Goal: Transaction & Acquisition: Purchase product/service

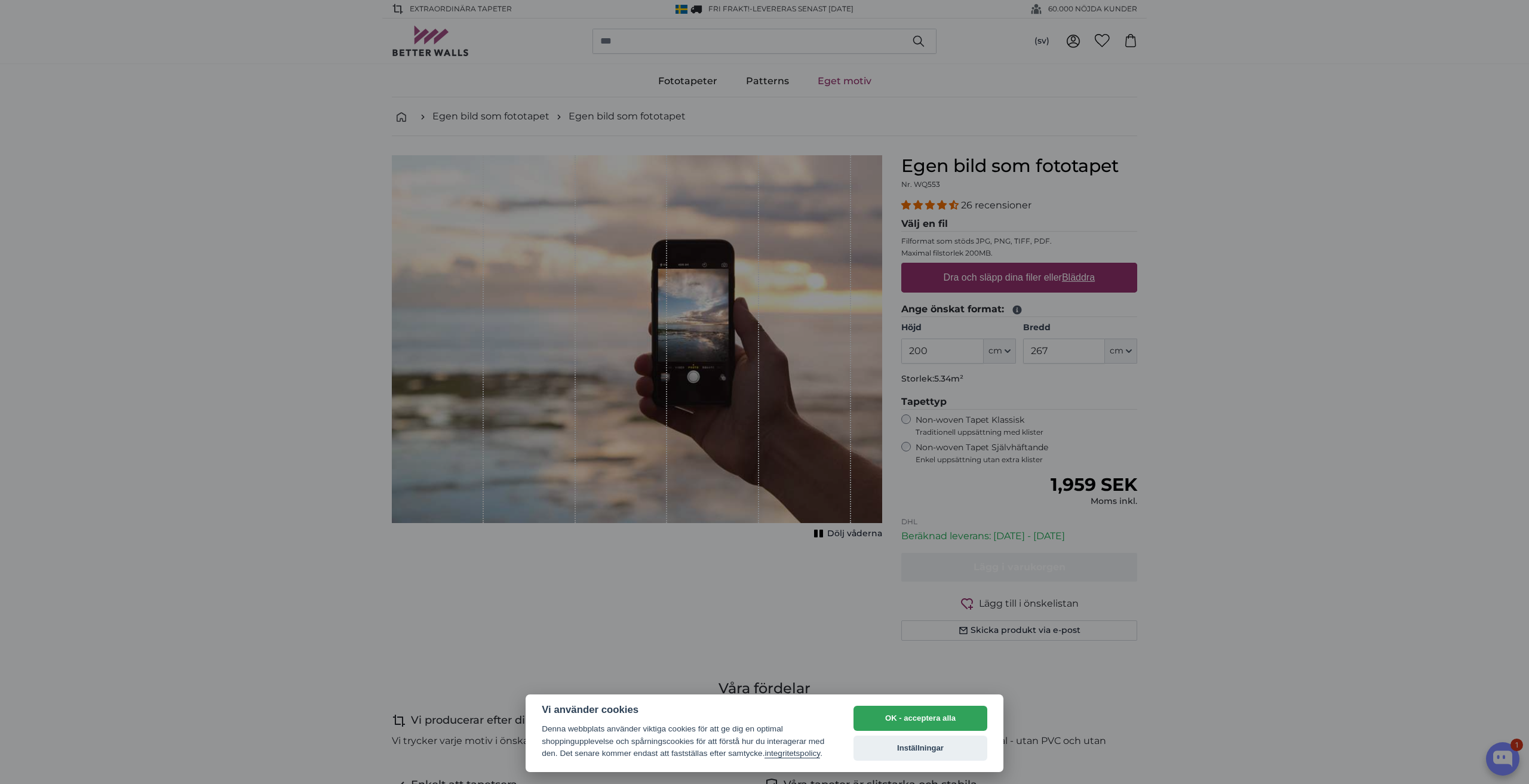
click at [594, 631] on div at bounding box center [764, 392] width 1529 height 784
click at [937, 715] on button "OK - acceptera alla" at bounding box center [920, 718] width 134 height 25
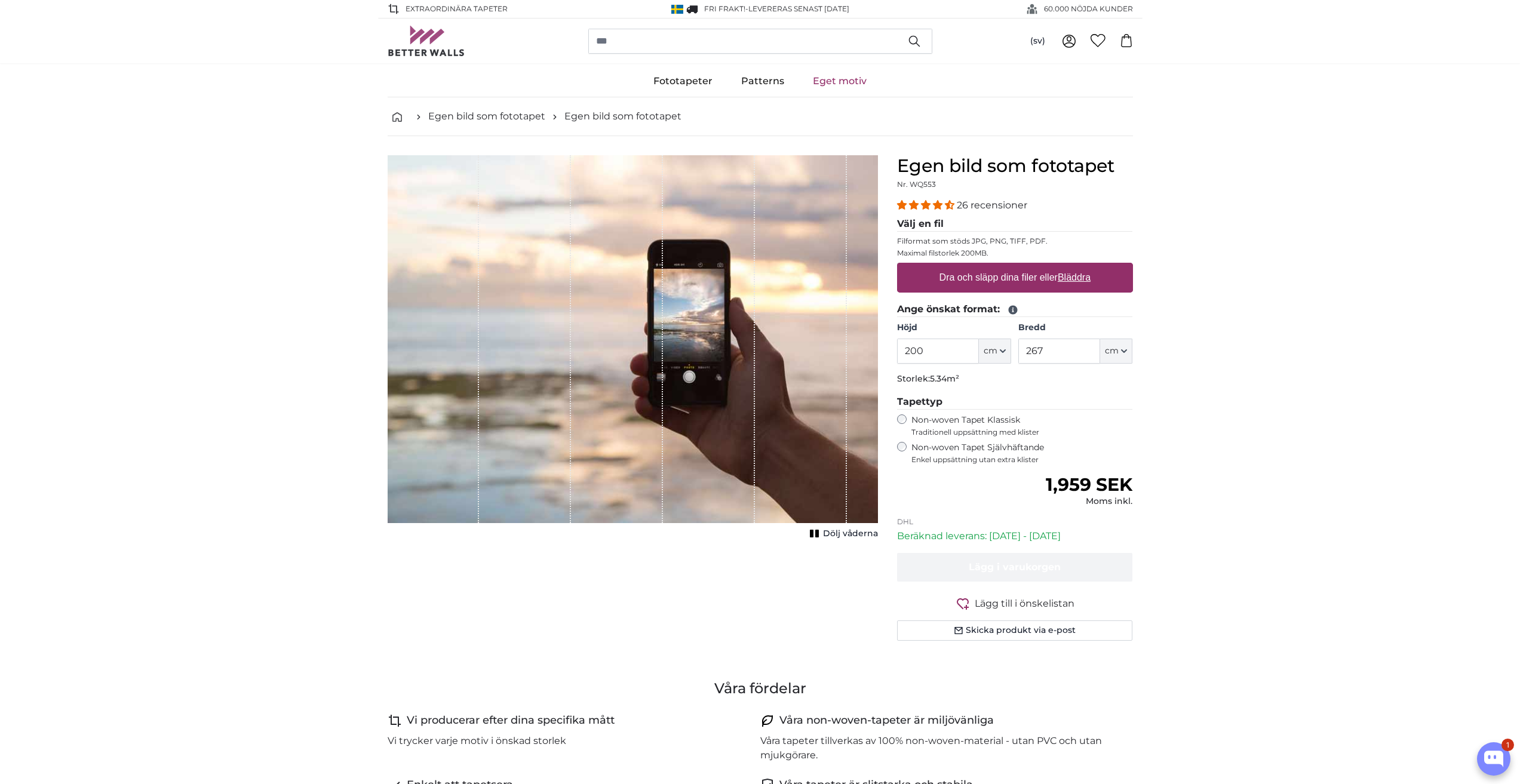
click at [972, 273] on label "Dra och släpp dina filer eller Bläddra" at bounding box center [1014, 278] width 161 height 24
click at [972, 266] on input "Dra och släpp dina filer eller Bläddra" at bounding box center [1016, 265] width 236 height 3
type input "**********"
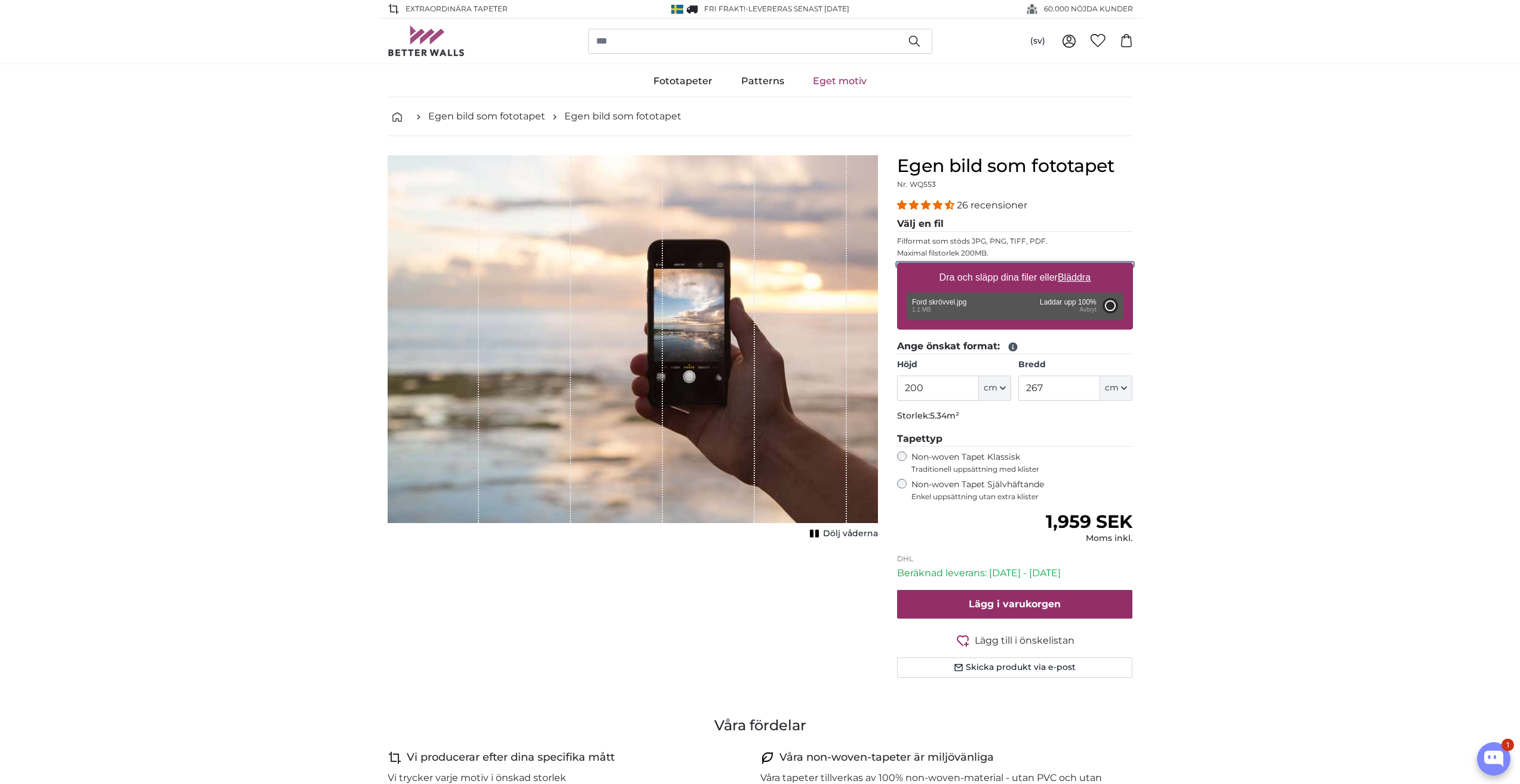
type input "73"
type input "135.1"
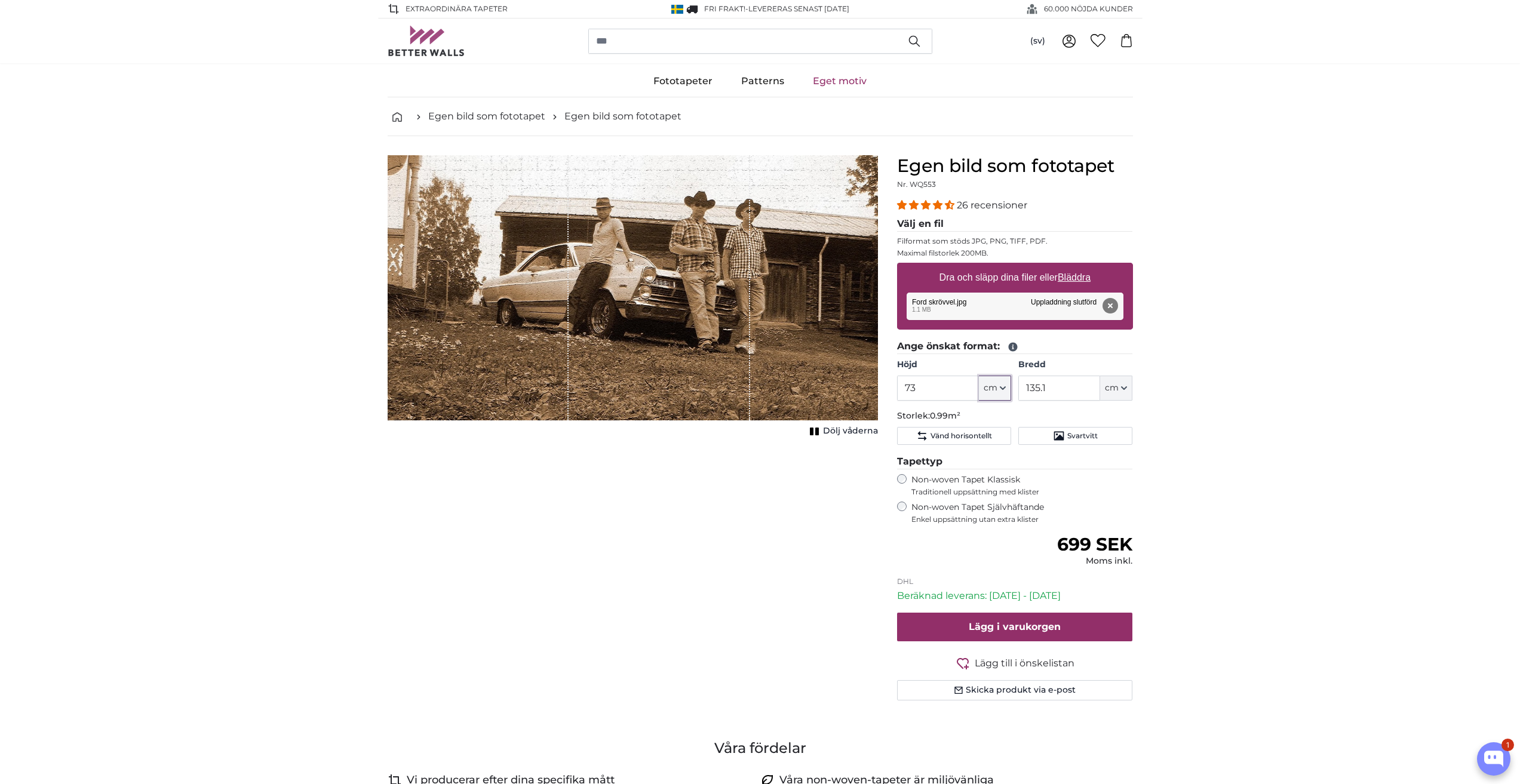
click at [1003, 384] on button "cm" at bounding box center [996, 388] width 32 height 25
click at [987, 417] on link "Centimeter (cm)" at bounding box center [996, 420] width 105 height 22
click at [922, 391] on input "73" at bounding box center [938, 388] width 82 height 25
drag, startPoint x: 922, startPoint y: 390, endPoint x: 896, endPoint y: 390, distance: 26.0
click at [896, 390] on div "Egen bild som fototapet Nr. WQ553 26 recensioner Välj en fil Filformat som stöd…" at bounding box center [1015, 442] width 255 height 574
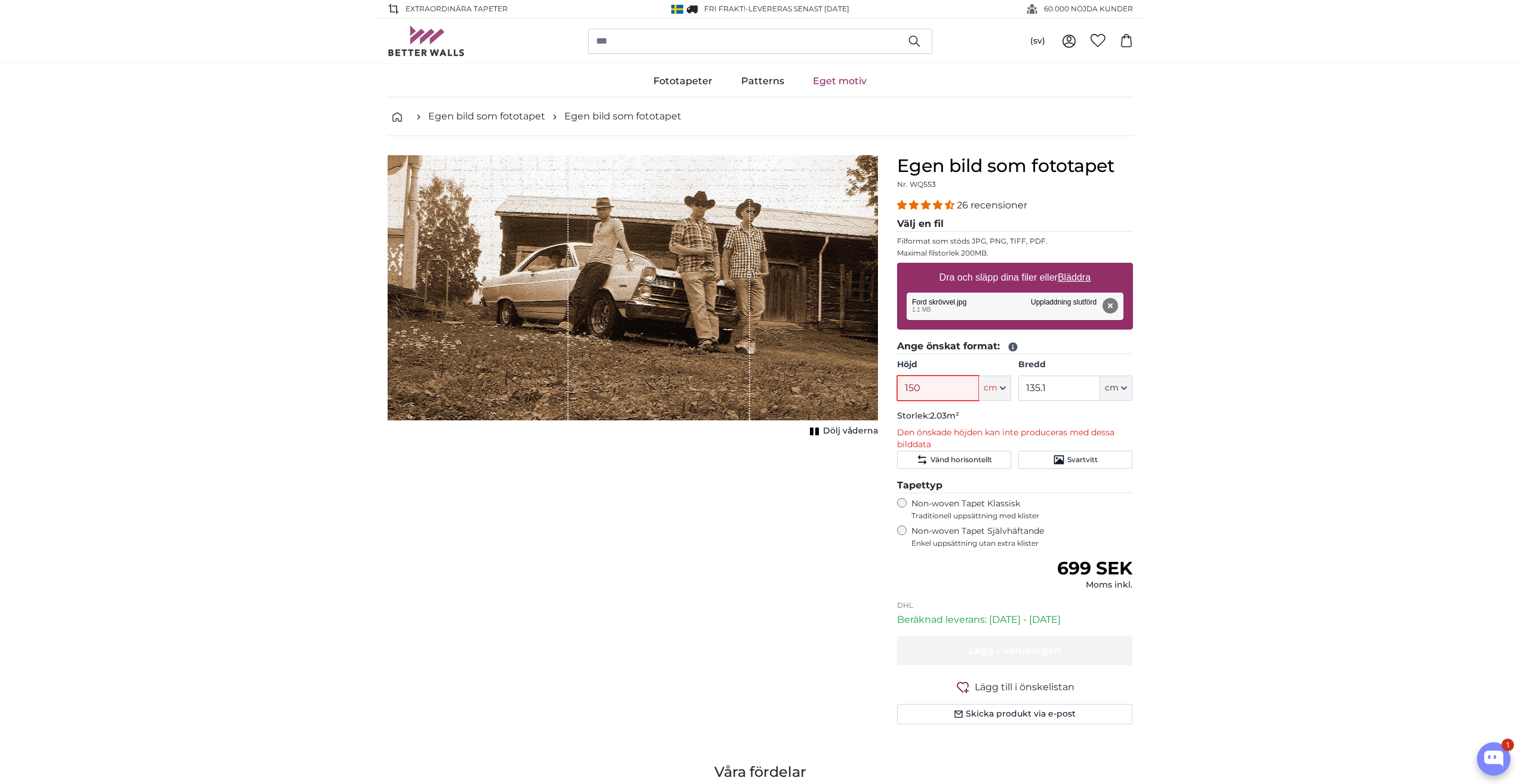
type input "150"
click at [1123, 385] on icon "button" at bounding box center [1123, 388] width 6 height 6
click at [1044, 398] on input "135.1" at bounding box center [1059, 388] width 82 height 25
click at [1004, 387] on icon "button" at bounding box center [1003, 388] width 6 height 6
click at [940, 386] on input "150" at bounding box center [938, 388] width 82 height 25
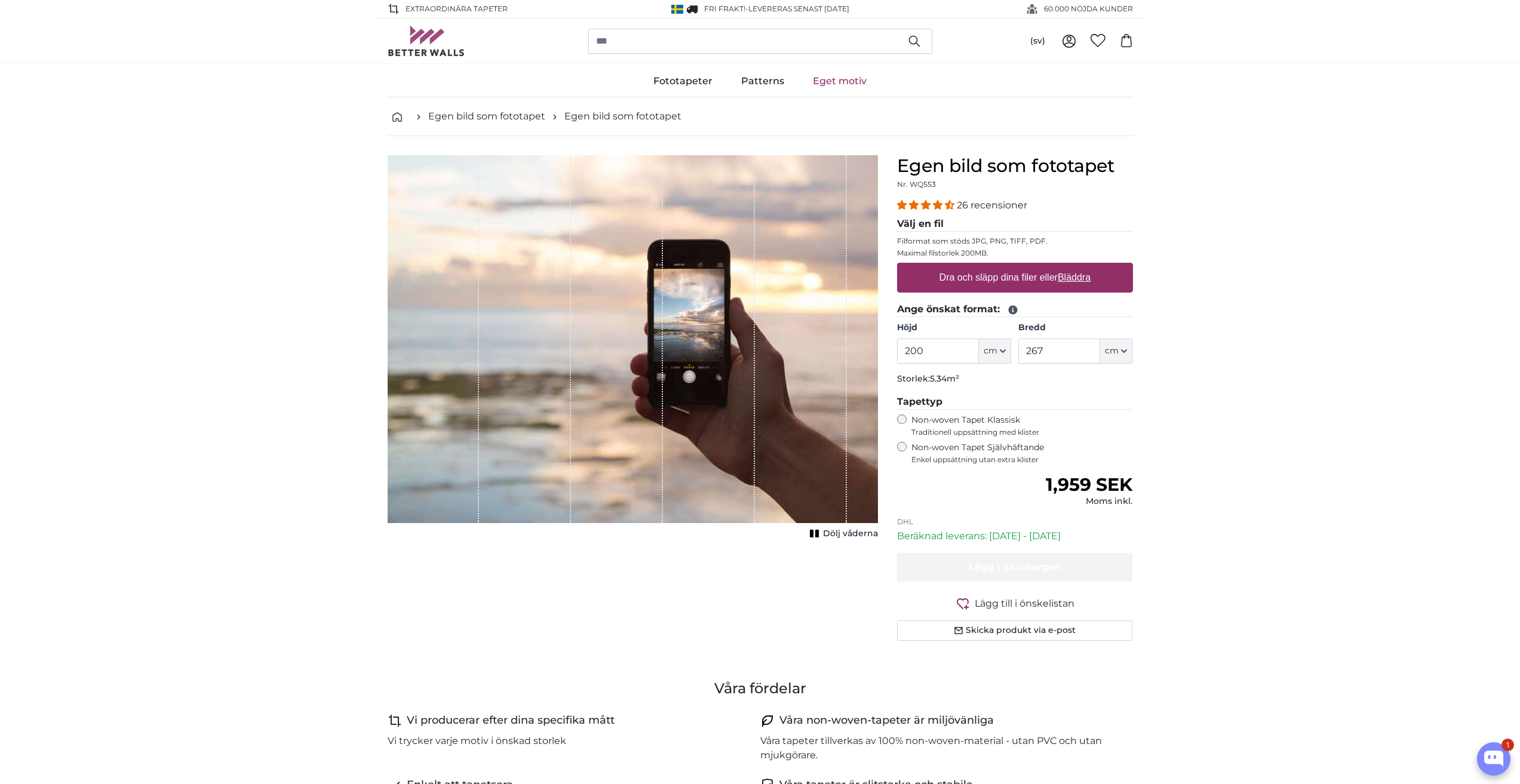
click at [957, 272] on label "Dra och släpp dina filer eller Bläddra" at bounding box center [1014, 278] width 161 height 24
click at [957, 266] on input "Dra och släpp dina filer eller Bläddra" at bounding box center [1016, 265] width 236 height 3
type input "**********"
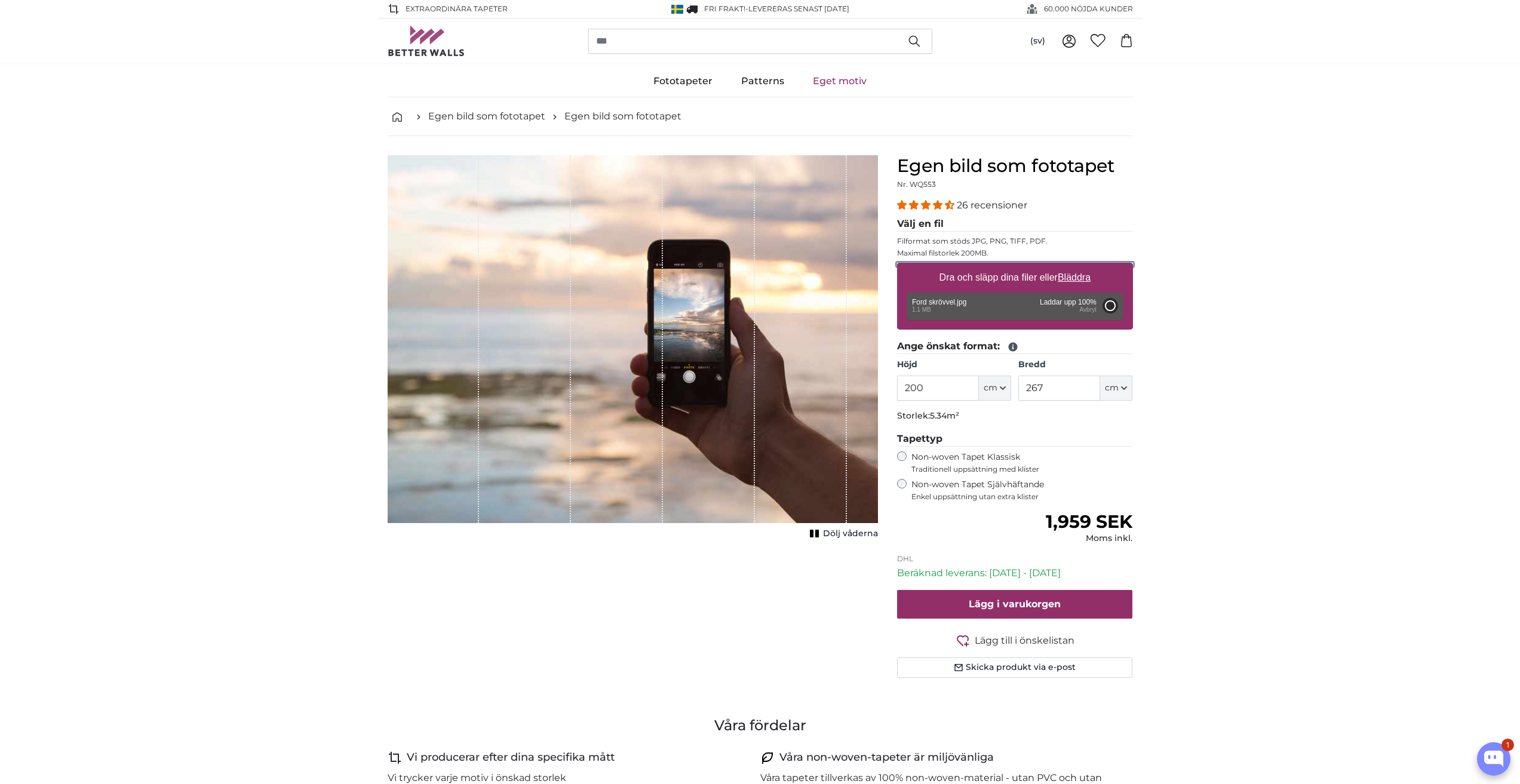
type input "73"
type input "135.1"
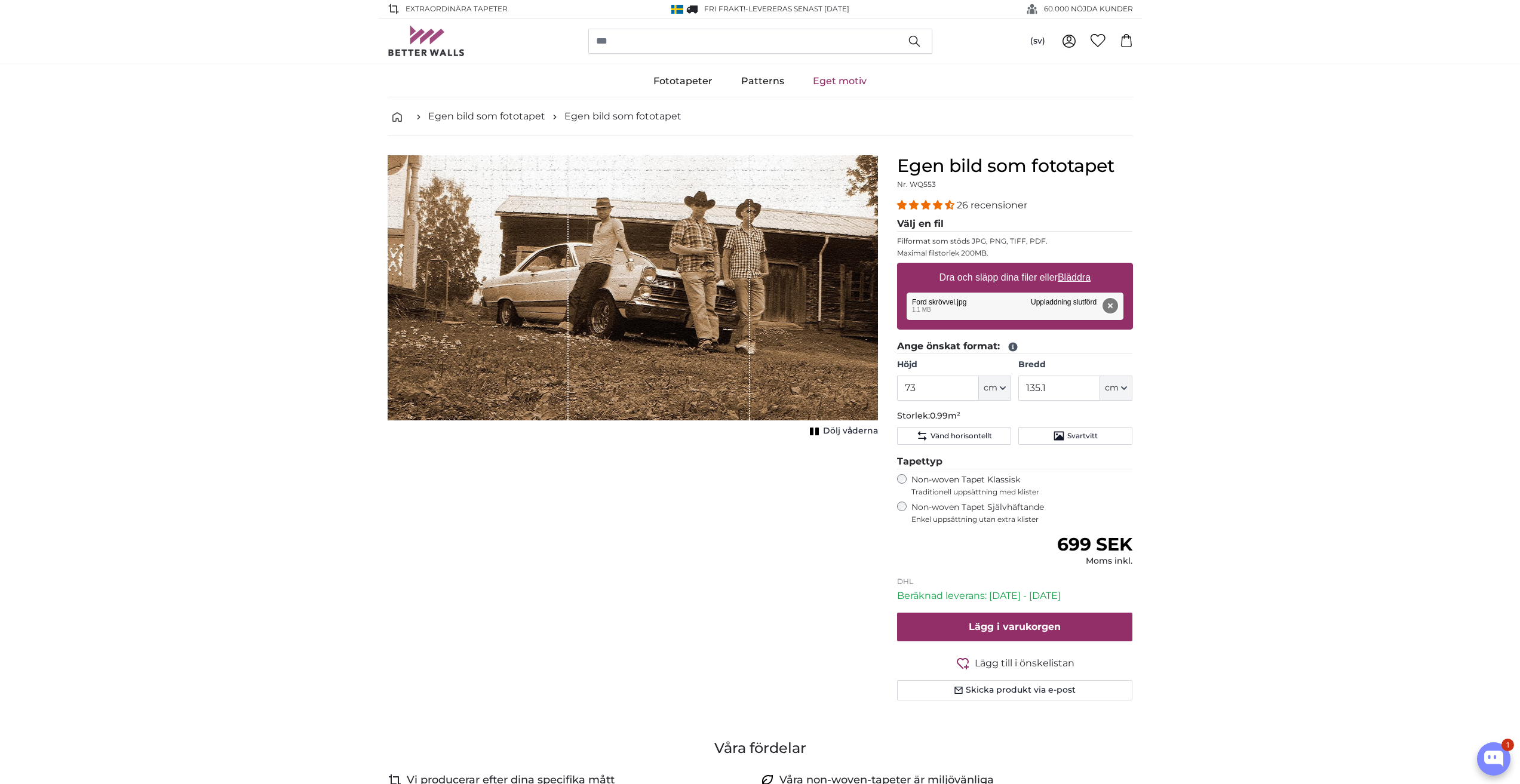
click at [1110, 304] on button "Radera" at bounding box center [1110, 305] width 15 height 15
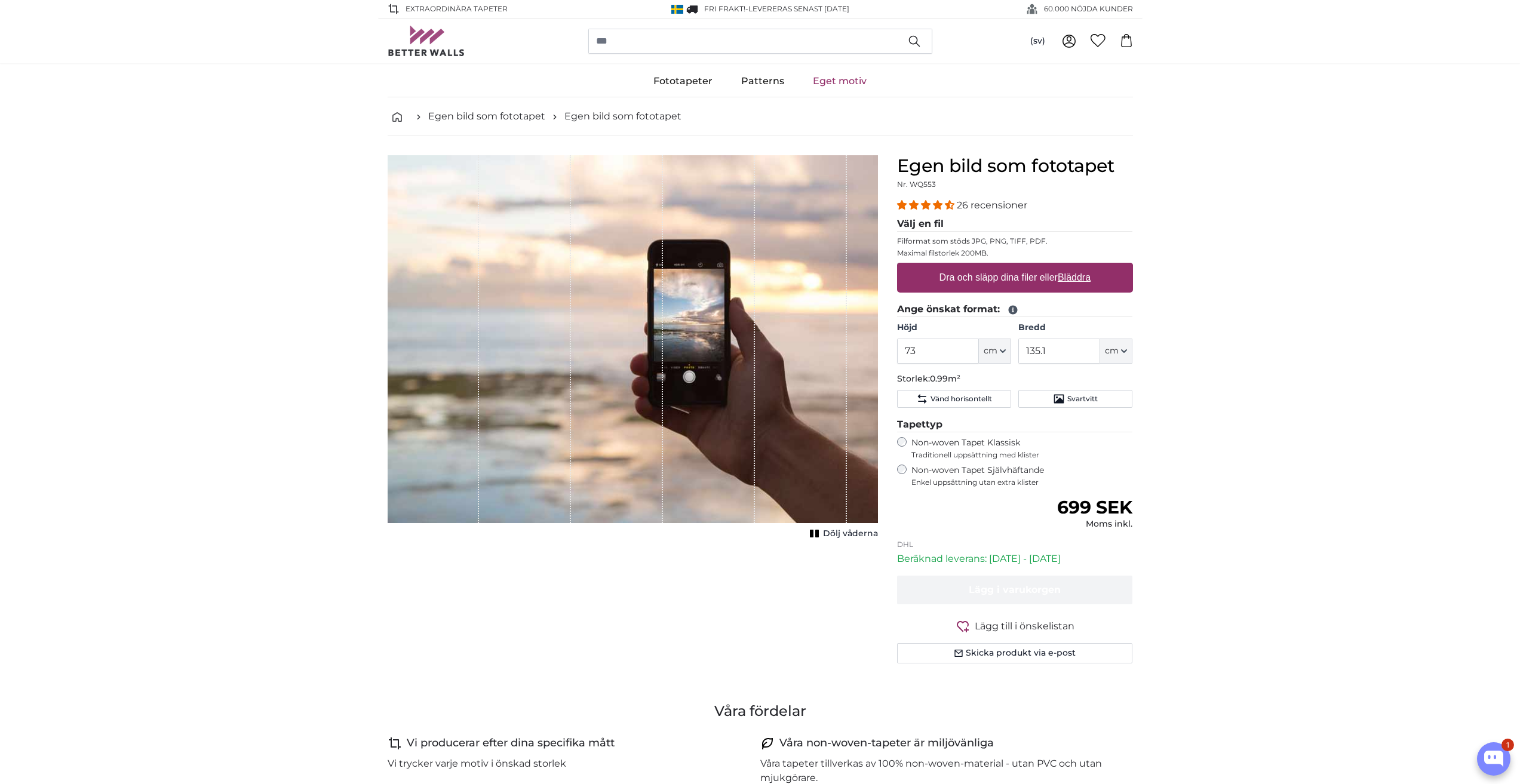
click at [1068, 277] on u "Bläddra" at bounding box center [1074, 278] width 33 height 11
click at [1068, 266] on input "Dra och släpp dina filer eller Bläddra" at bounding box center [1016, 265] width 236 height 3
type input "**********"
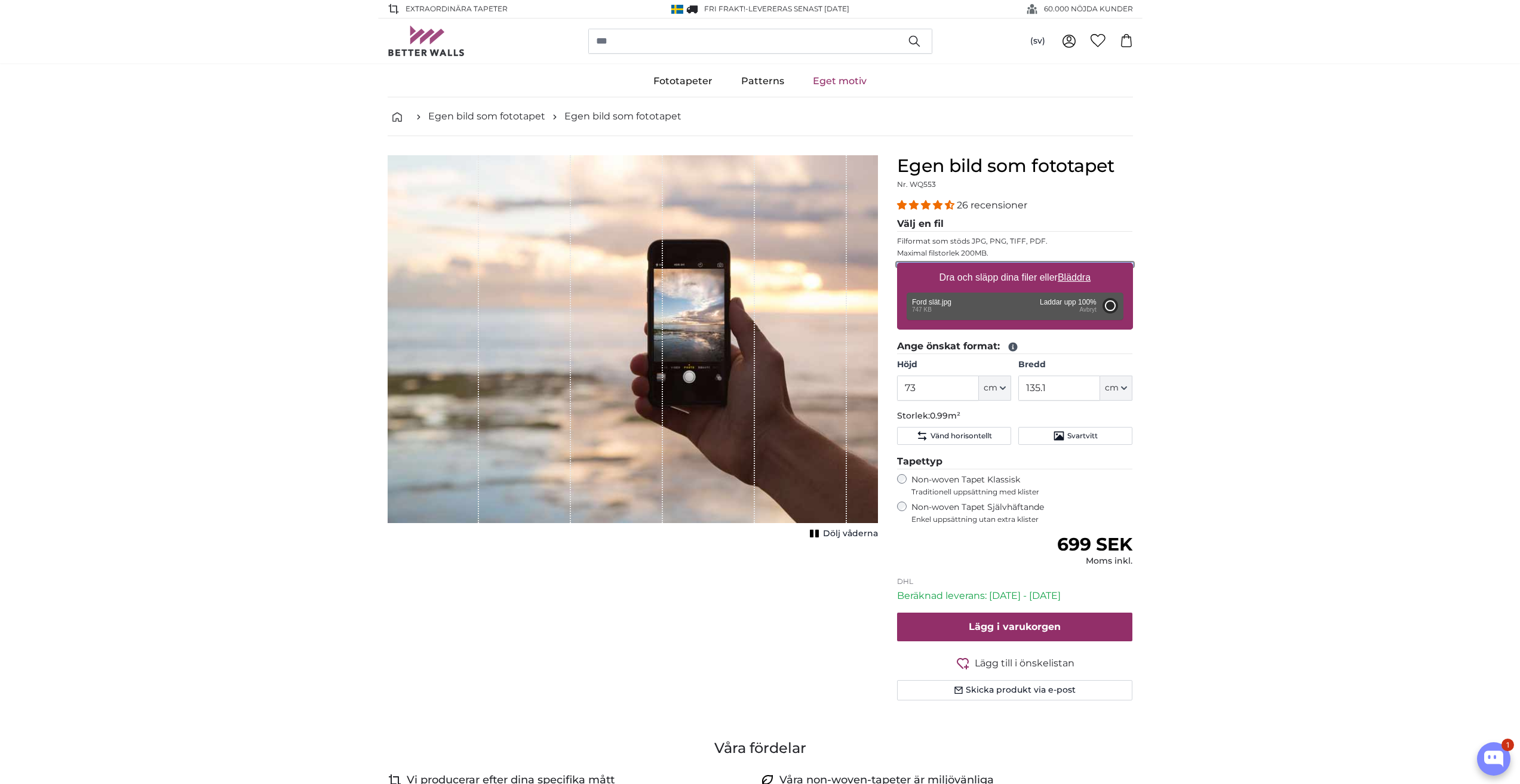
type input "83"
type input "138.6"
